Goal: Find contact information: Find contact information

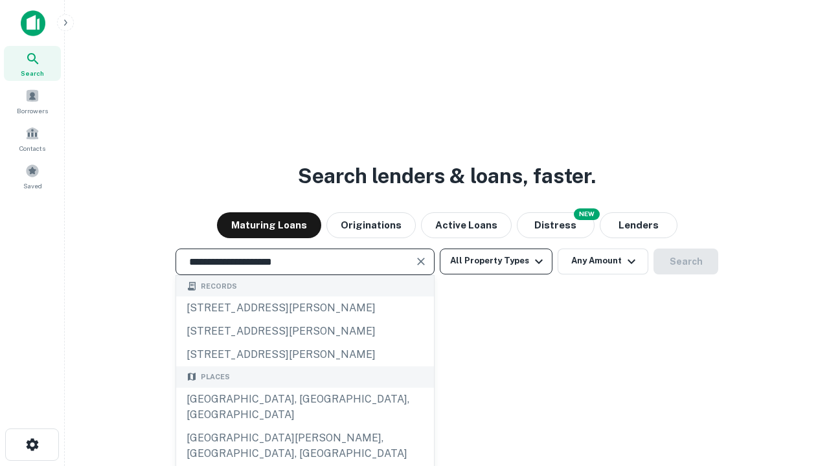
click at [304, 427] on div "Santa Monica, CA, USA" at bounding box center [305, 407] width 258 height 39
click at [496, 261] on button "All Property Types" at bounding box center [496, 262] width 113 height 26
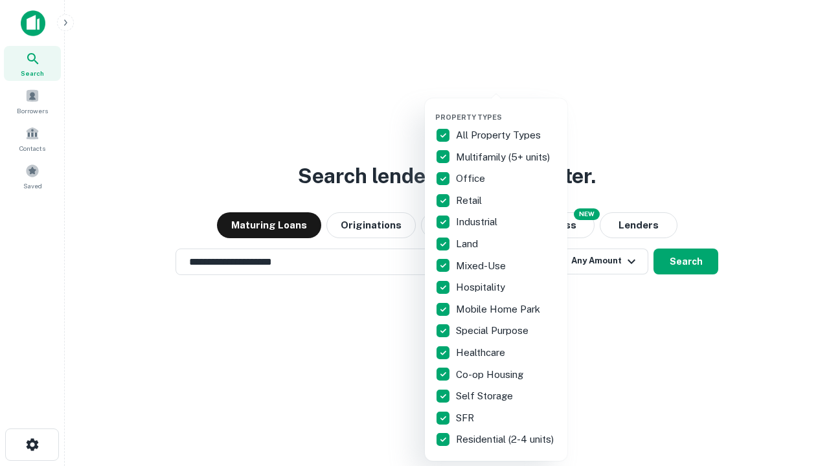
type input "**********"
click at [506, 109] on button "button" at bounding box center [506, 109] width 142 height 1
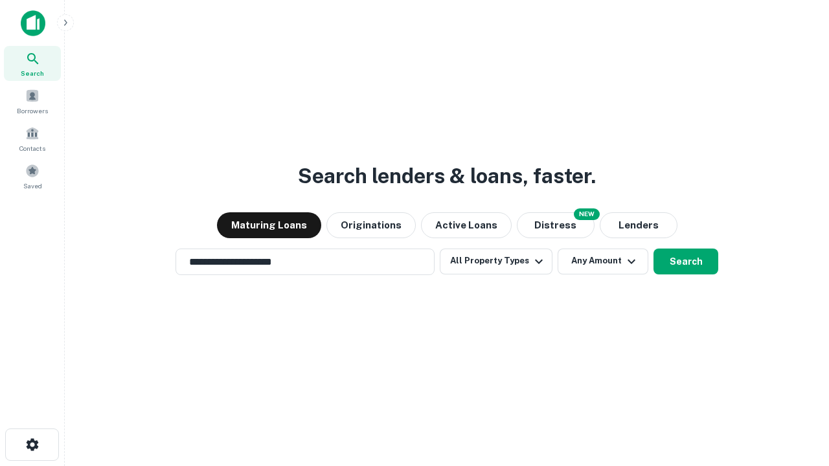
scroll to position [20, 0]
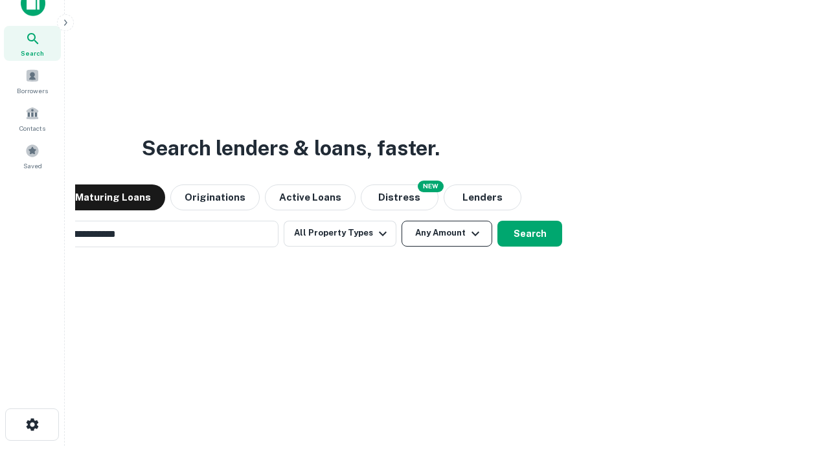
click at [401, 221] on button "Any Amount" at bounding box center [446, 234] width 91 height 26
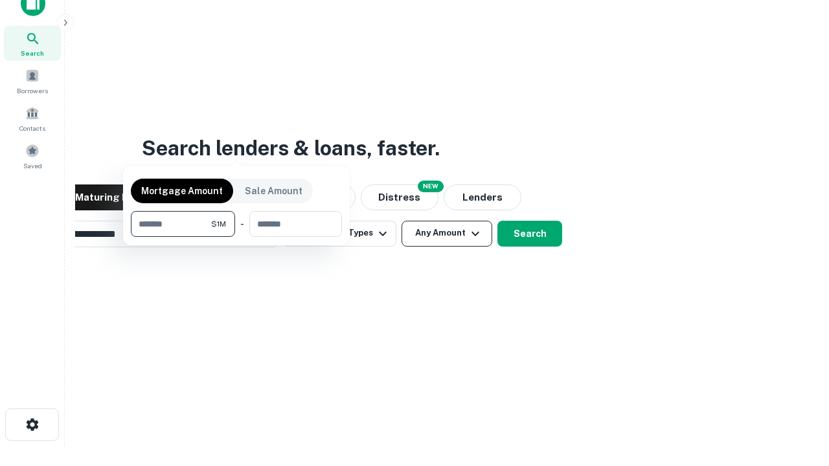
scroll to position [21, 0]
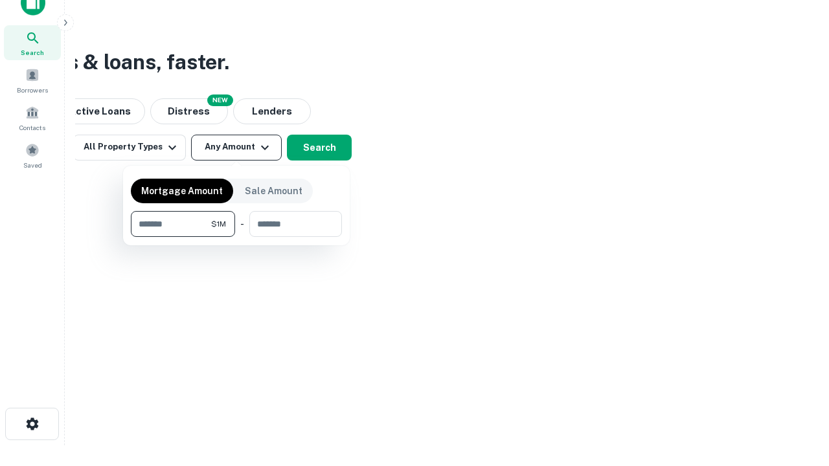
type input "*******"
click at [236, 237] on button "button" at bounding box center [236, 237] width 211 height 1
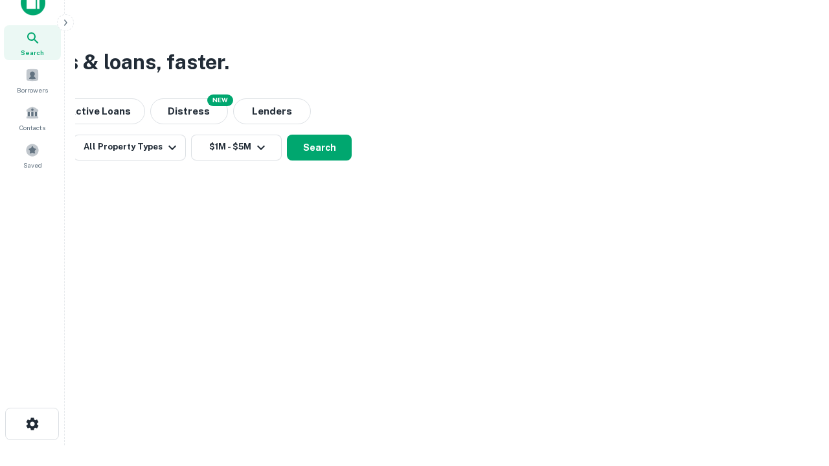
scroll to position [8, 239]
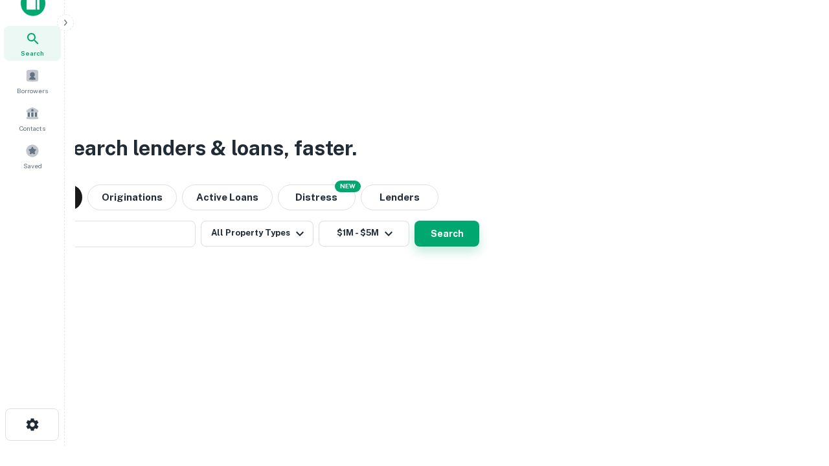
click at [414, 221] on button "Search" at bounding box center [446, 234] width 65 height 26
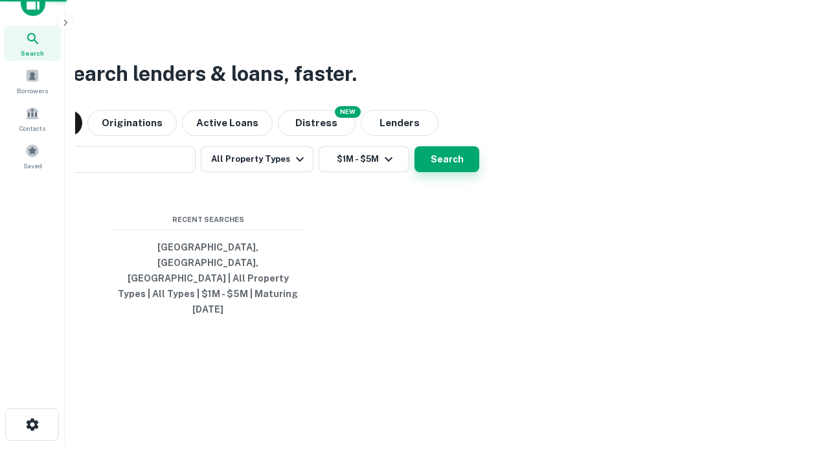
scroll to position [34, 366]
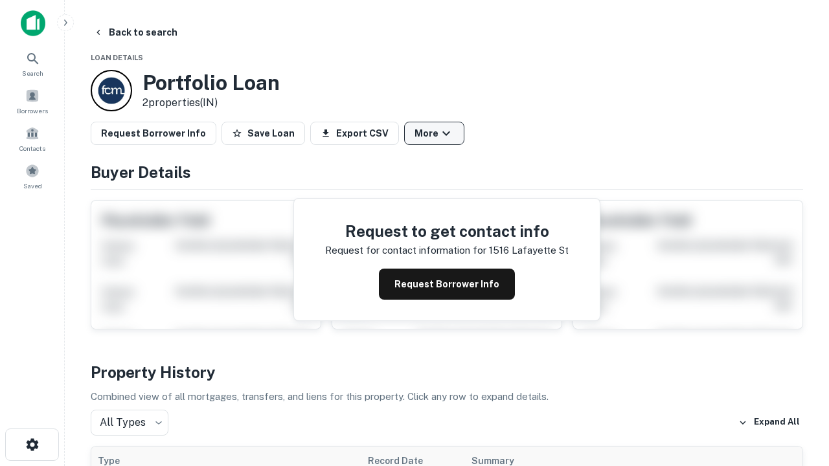
click at [434, 133] on button "More" at bounding box center [434, 133] width 60 height 23
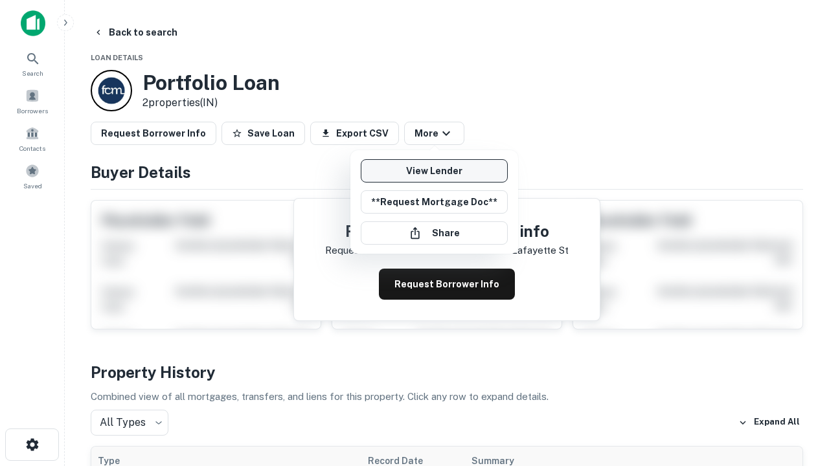
click at [434, 171] on link "View Lender" at bounding box center [434, 170] width 147 height 23
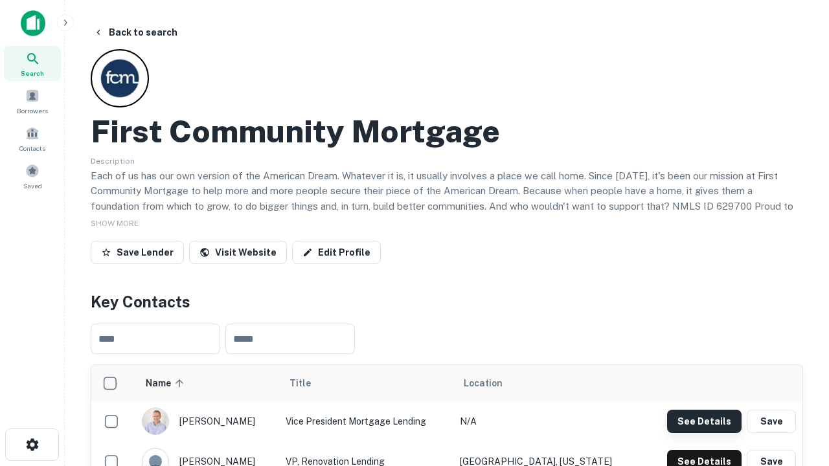
click at [704, 421] on button "See Details" at bounding box center [704, 421] width 74 height 23
click at [32, 445] on icon "button" at bounding box center [33, 445] width 16 height 16
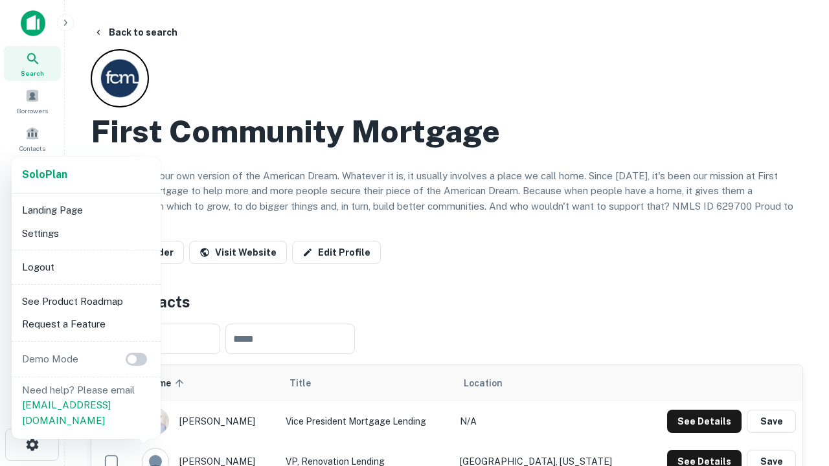
click at [85, 267] on li "Logout" at bounding box center [86, 267] width 139 height 23
